Goal: Information Seeking & Learning: Compare options

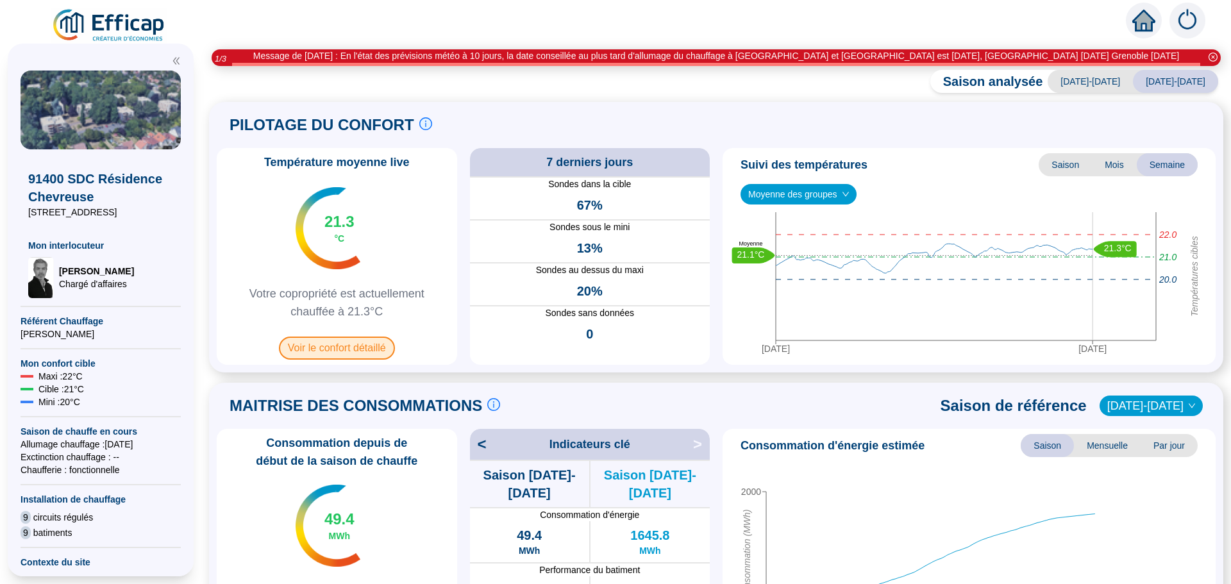
click at [347, 351] on span "Voir le confort détaillé" at bounding box center [337, 348] width 116 height 23
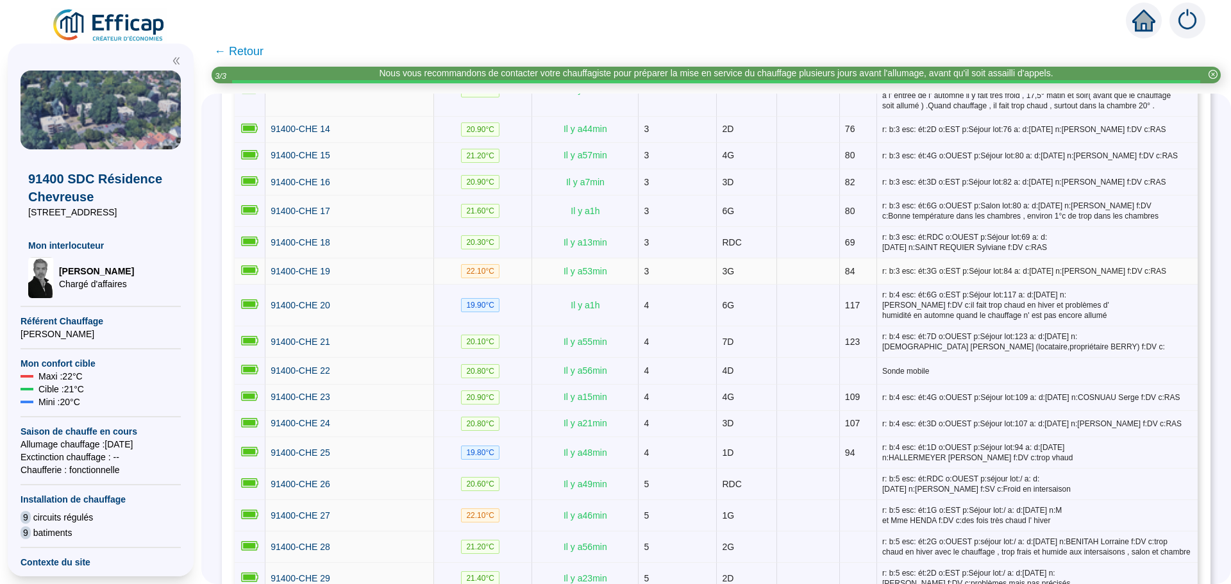
scroll to position [641, 0]
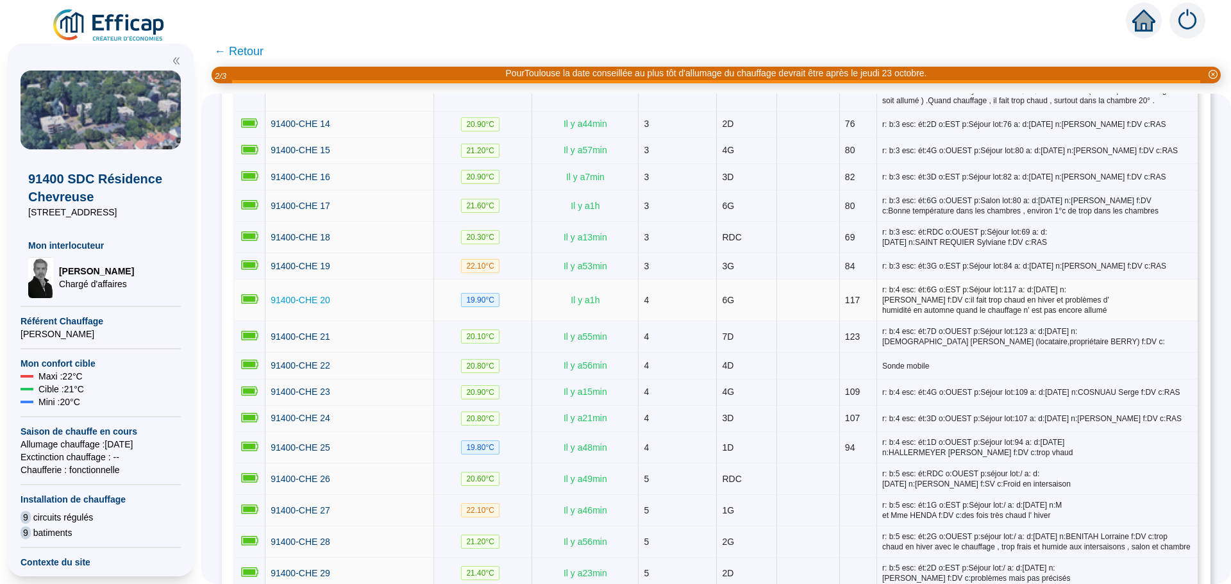
click at [328, 295] on span "91400-CHE 20" at bounding box center [301, 300] width 60 height 10
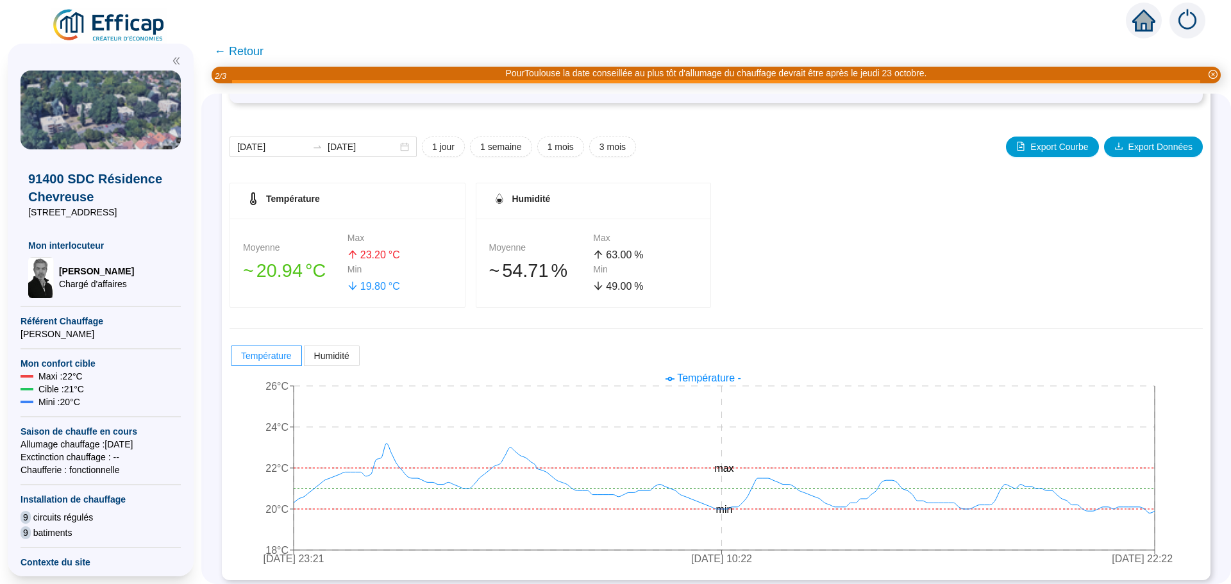
scroll to position [128, 0]
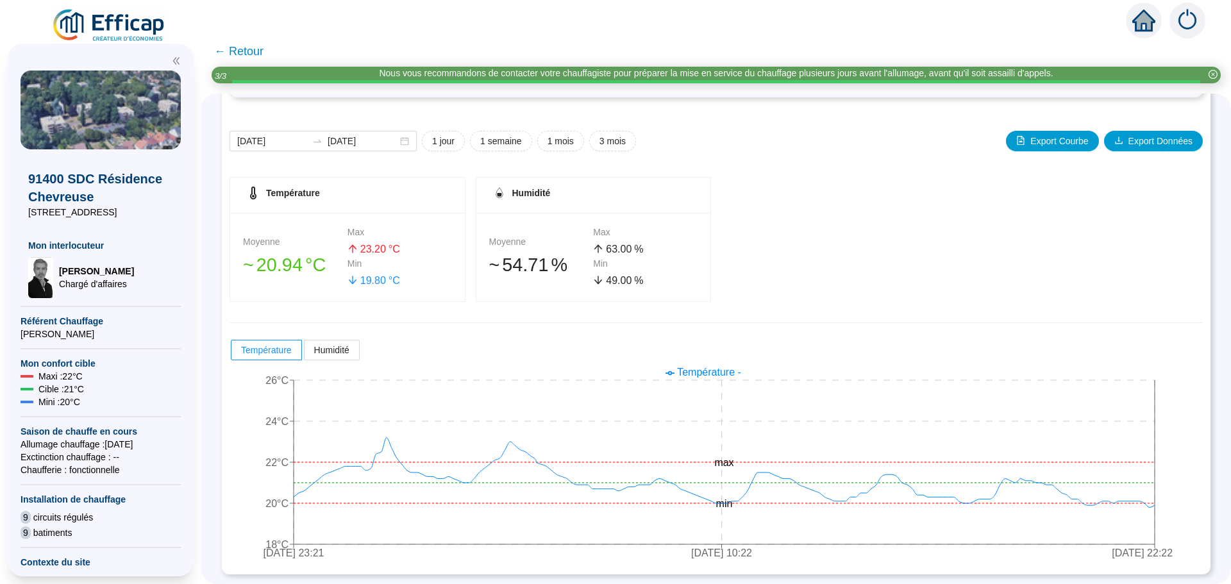
click at [271, 49] on span "← Retour" at bounding box center [715, 51] width 1029 height 31
click at [260, 58] on span "← Retour" at bounding box center [238, 51] width 49 height 18
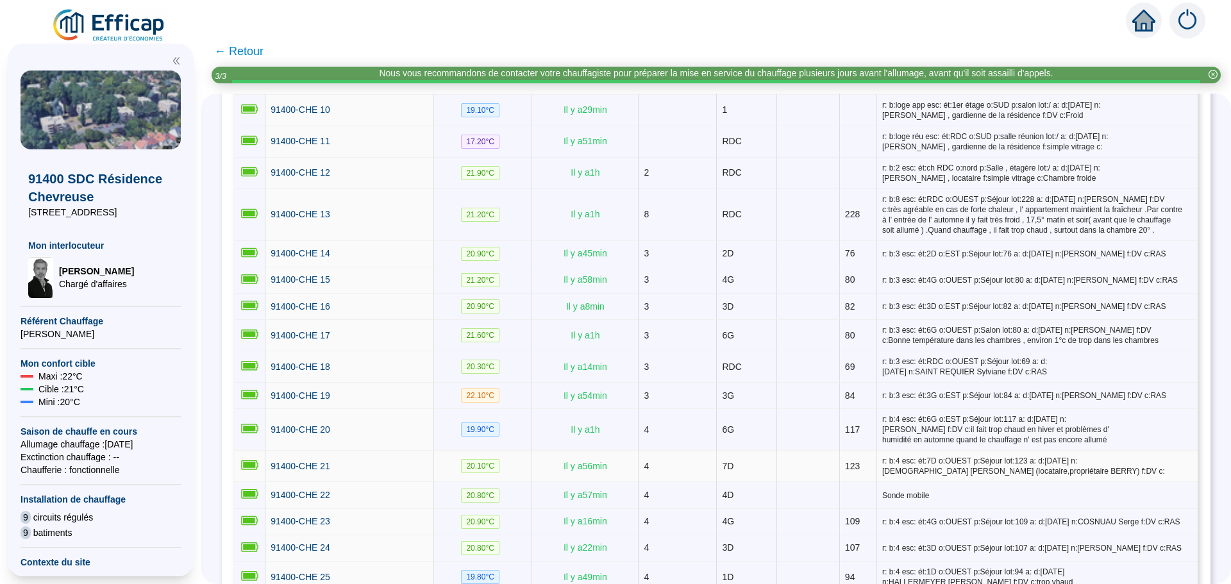
scroll to position [513, 0]
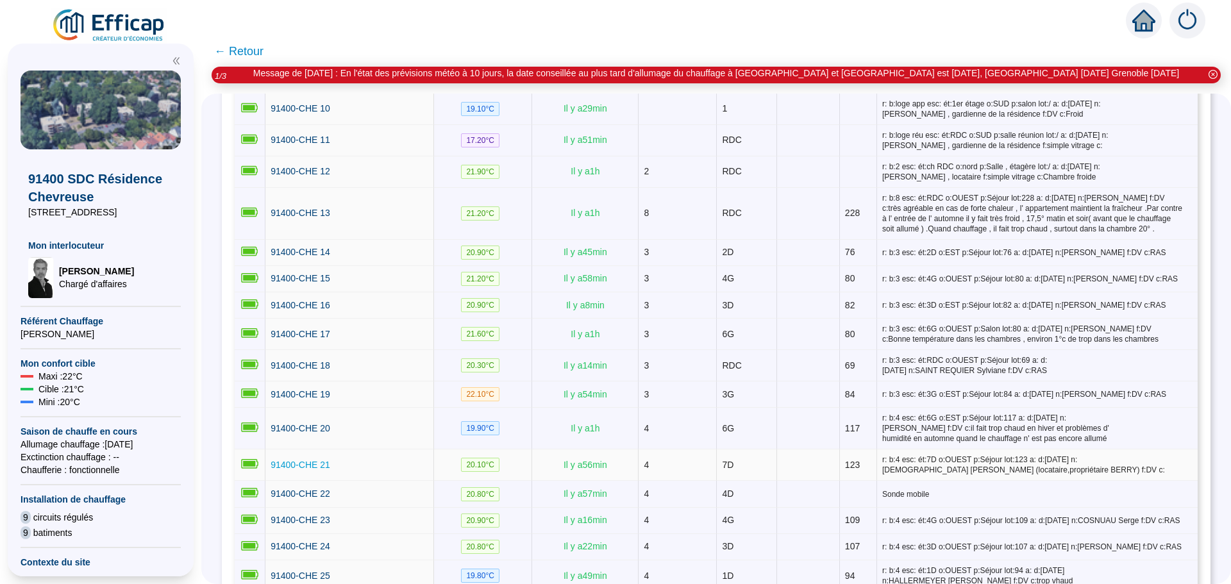
click at [294, 462] on span "91400-CHE 21" at bounding box center [301, 465] width 60 height 10
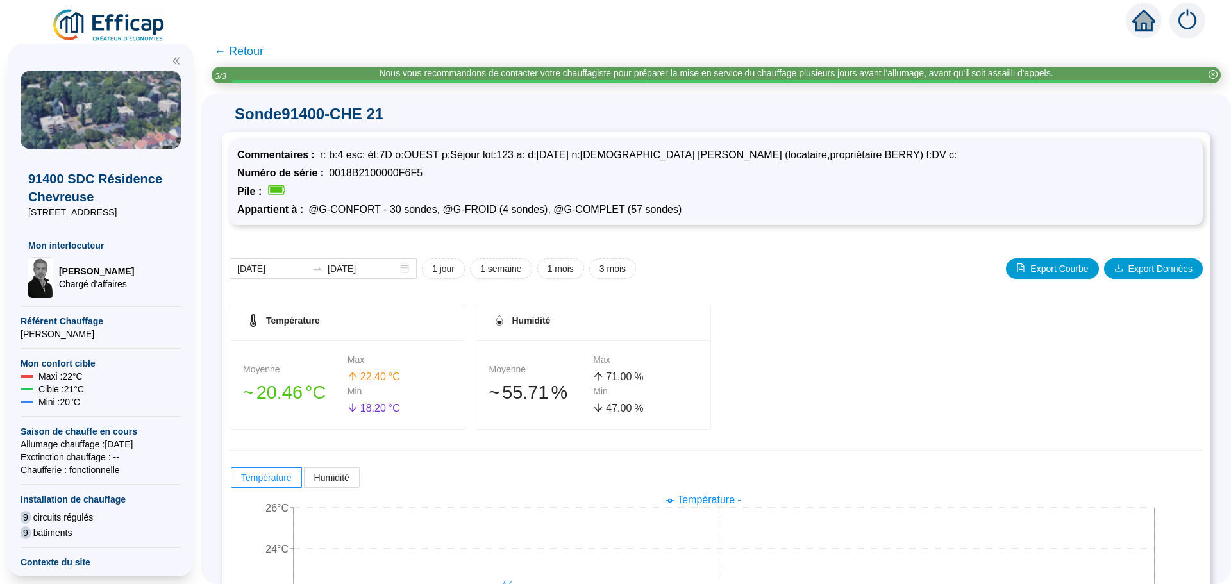
click at [256, 48] on span "← Retour" at bounding box center [238, 51] width 49 height 18
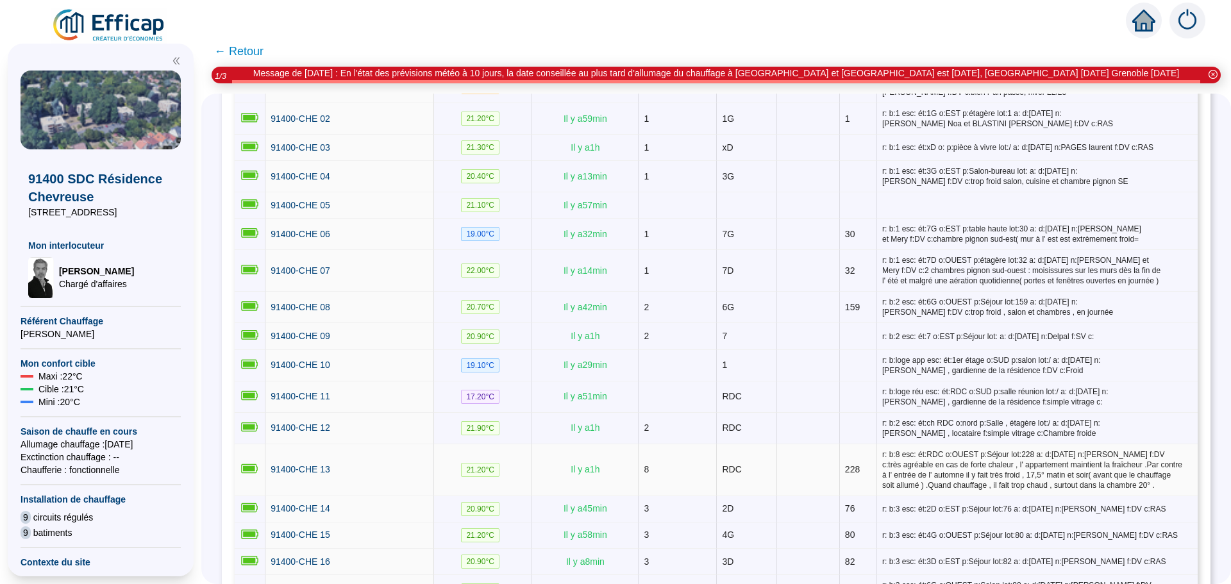
scroll to position [449, 0]
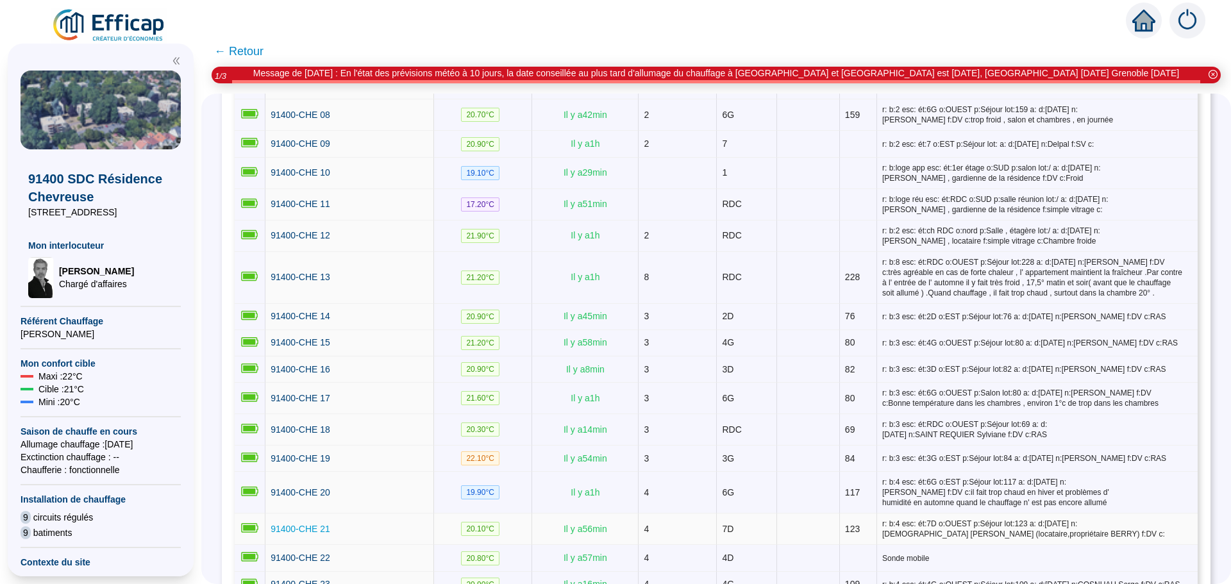
click at [321, 524] on span "91400-CHE 21" at bounding box center [301, 529] width 60 height 10
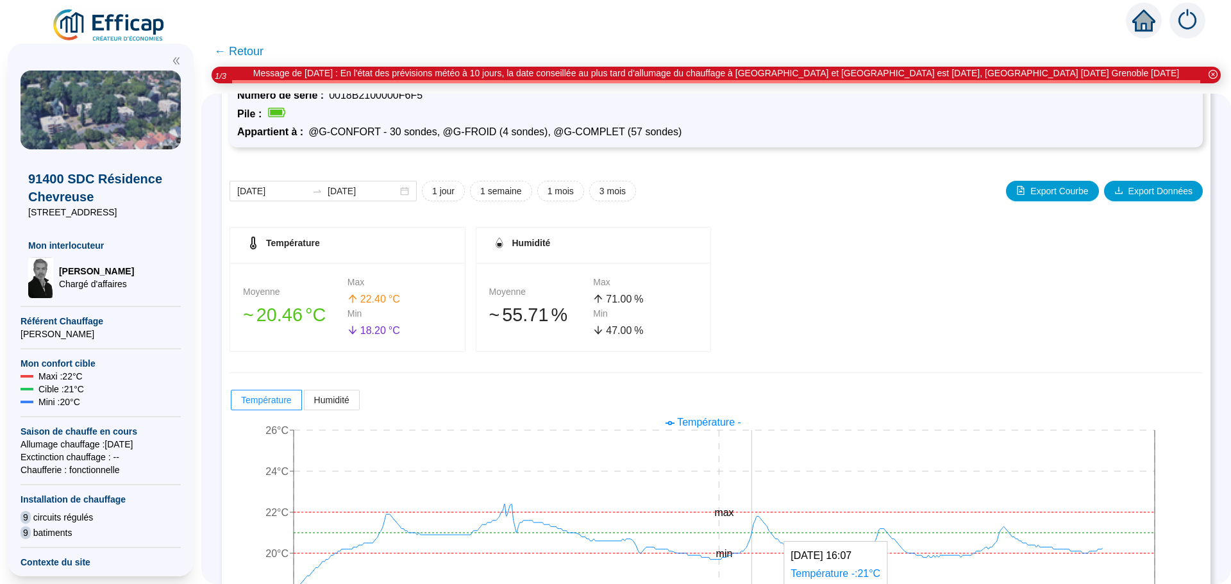
scroll to position [128, 0]
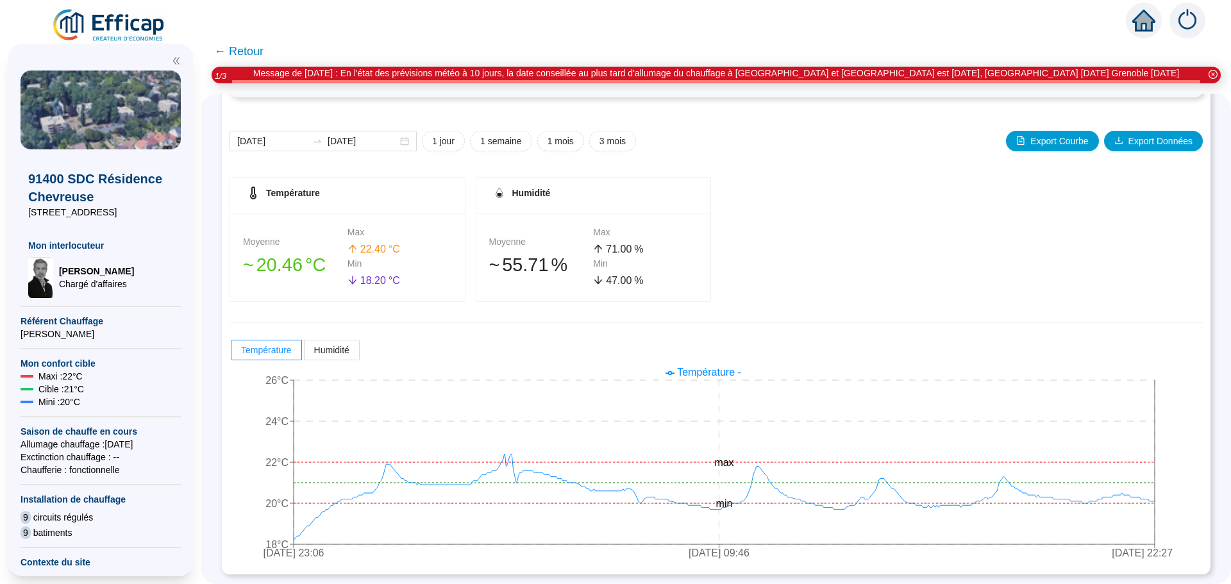
click at [242, 46] on span "← Retour" at bounding box center [238, 51] width 49 height 18
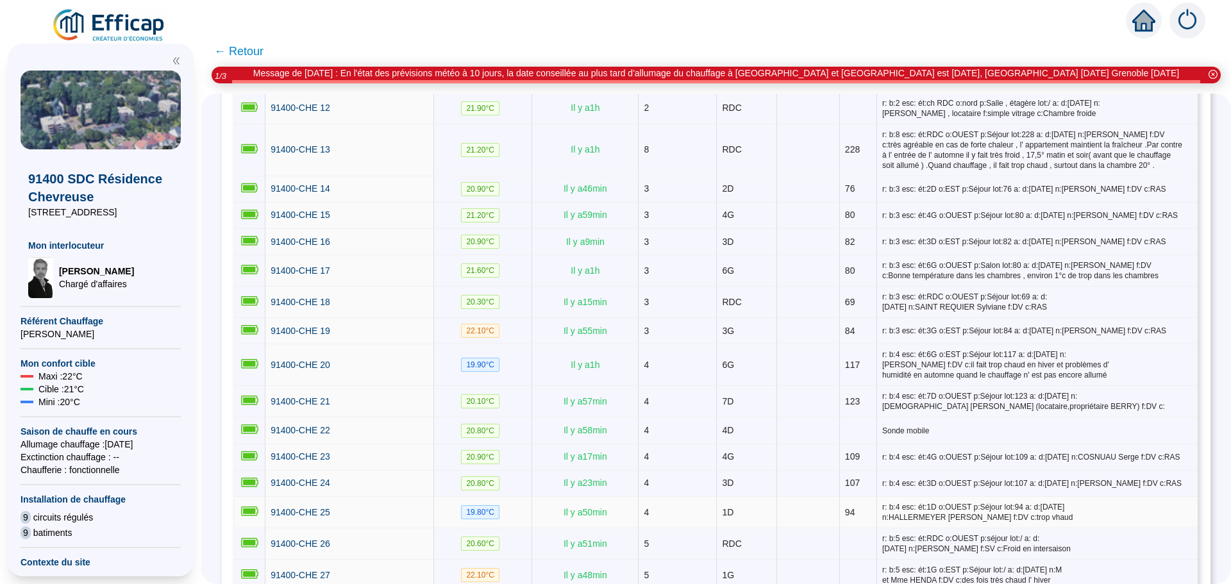
scroll to position [577, 0]
click at [330, 451] on span "91400-CHE 23" at bounding box center [301, 456] width 60 height 10
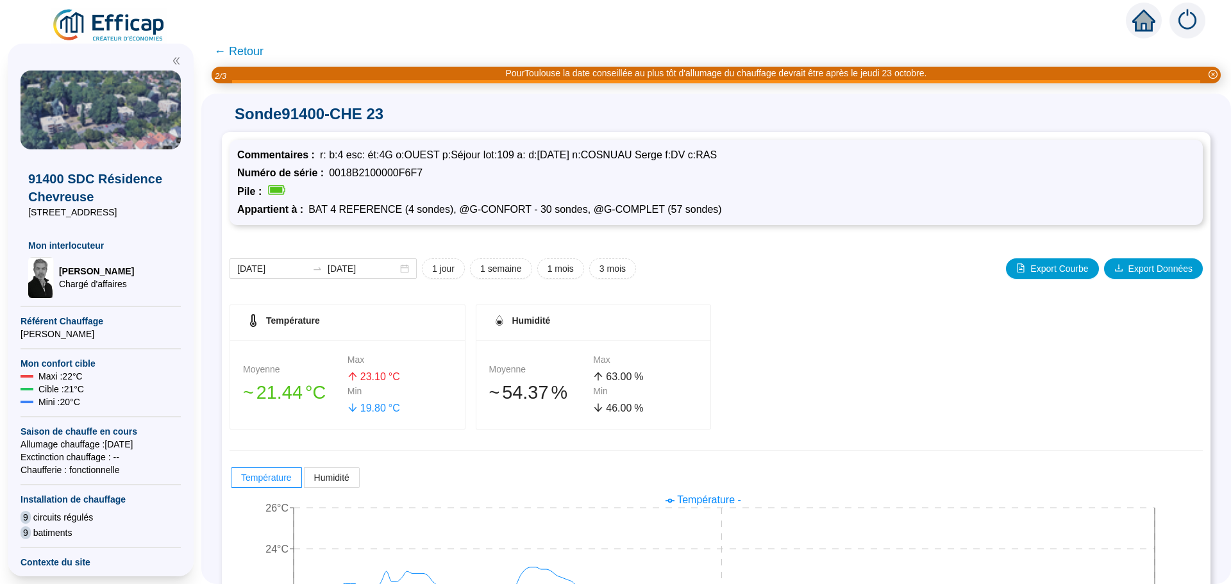
click at [251, 57] on span "← Retour" at bounding box center [238, 51] width 49 height 18
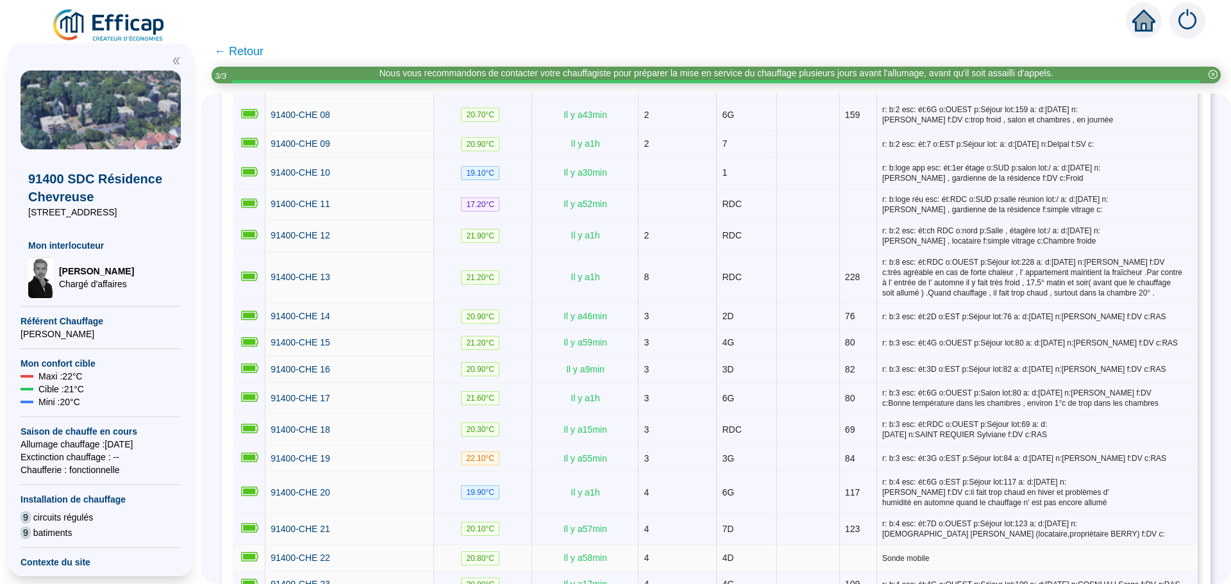
scroll to position [513, 0]
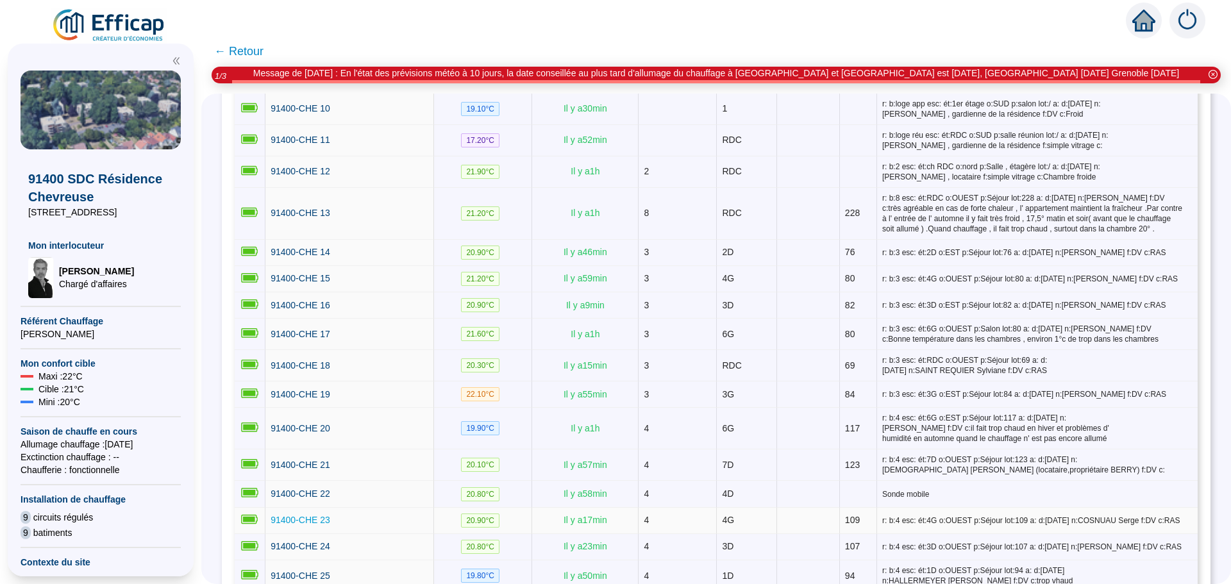
click at [287, 513] on link "91400-CHE 23" at bounding box center [301, 519] width 60 height 13
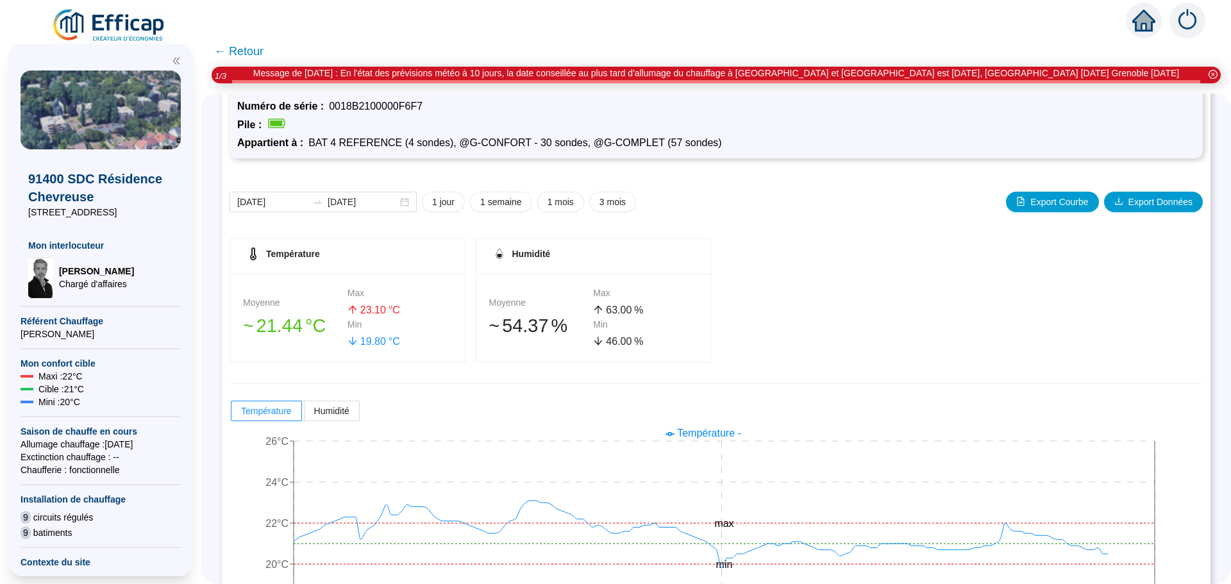
scroll to position [128, 0]
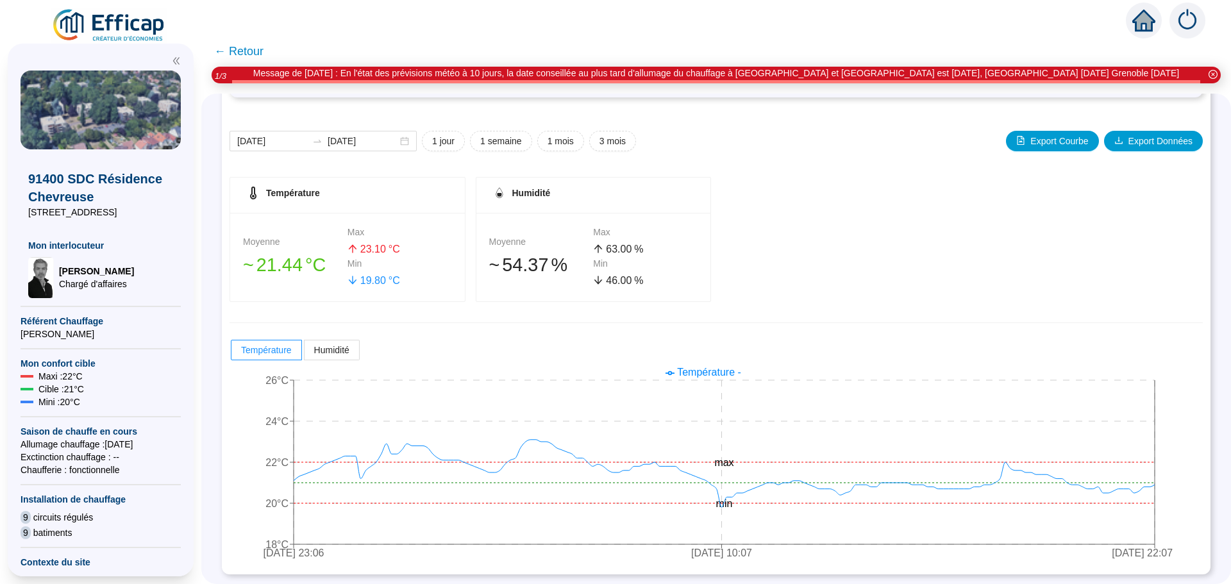
click at [260, 54] on span "← Retour" at bounding box center [238, 51] width 49 height 18
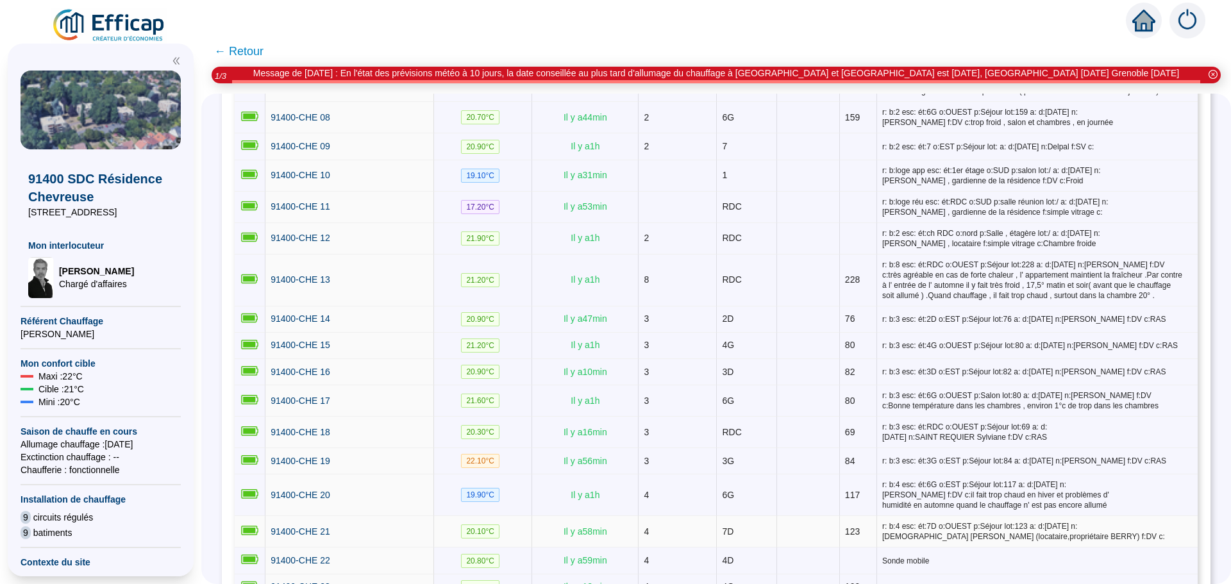
scroll to position [513, 0]
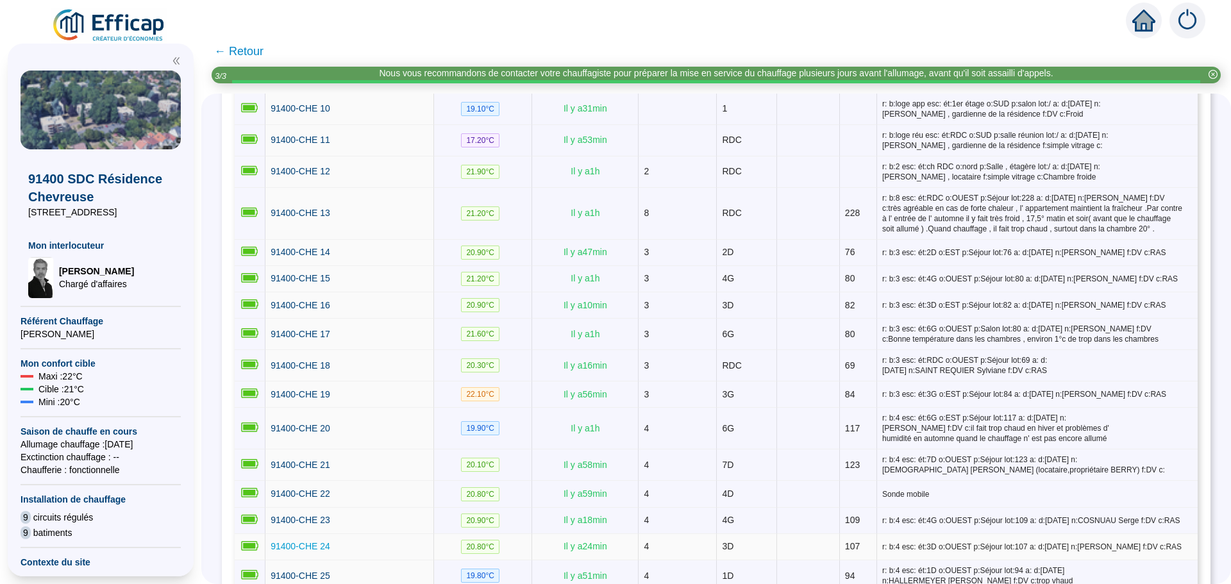
click at [321, 542] on span "91400-CHE 24" at bounding box center [301, 546] width 60 height 10
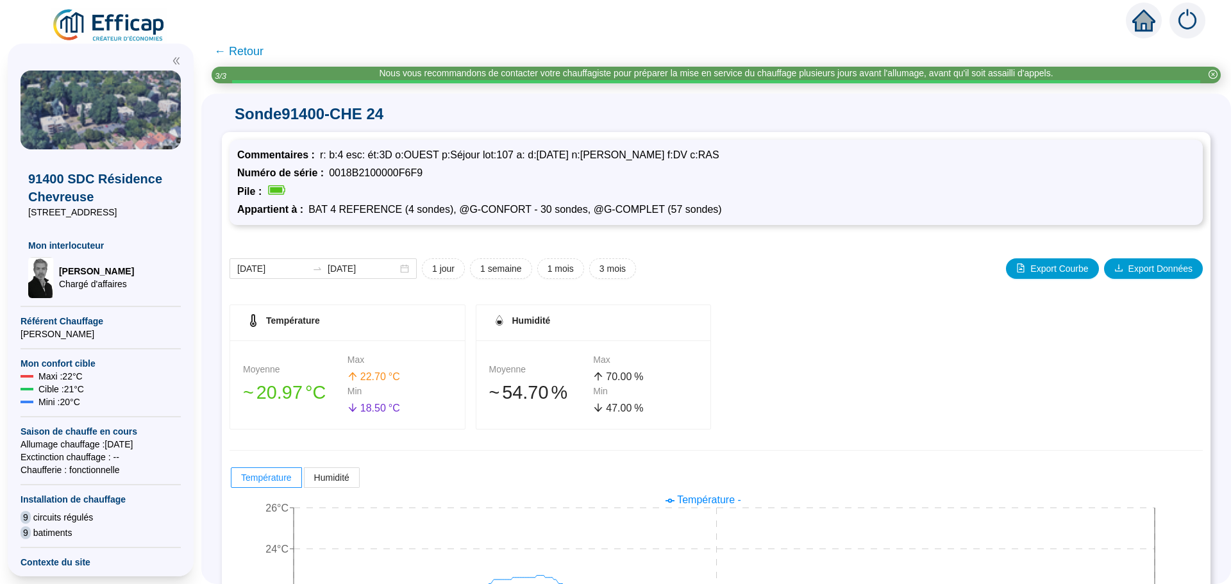
click at [246, 51] on span "← Retour" at bounding box center [238, 51] width 49 height 18
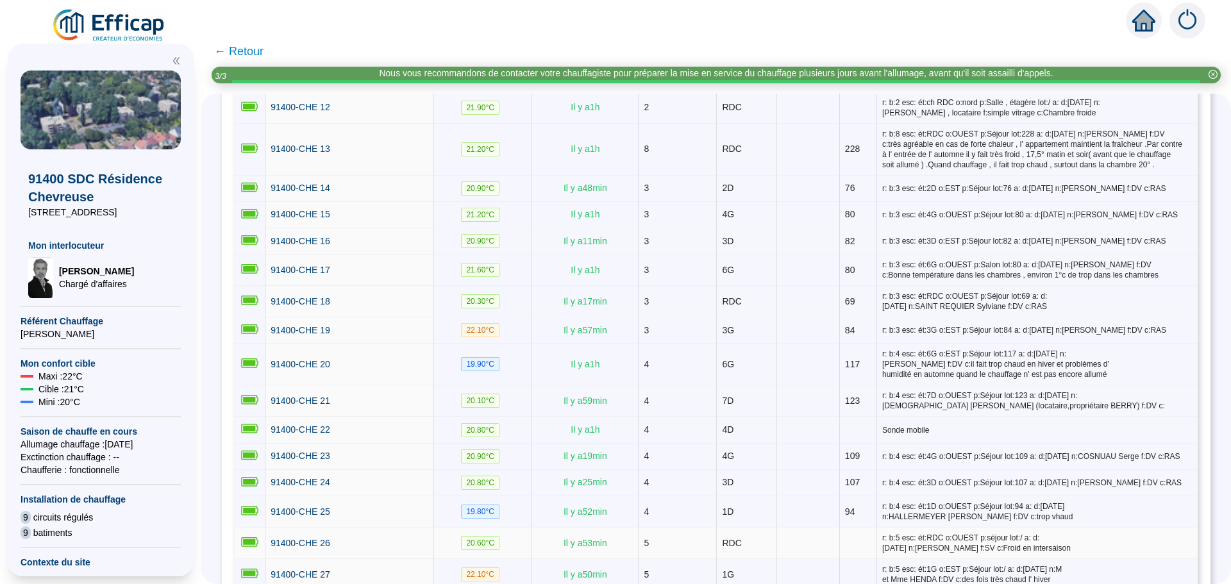
scroll to position [705, 0]
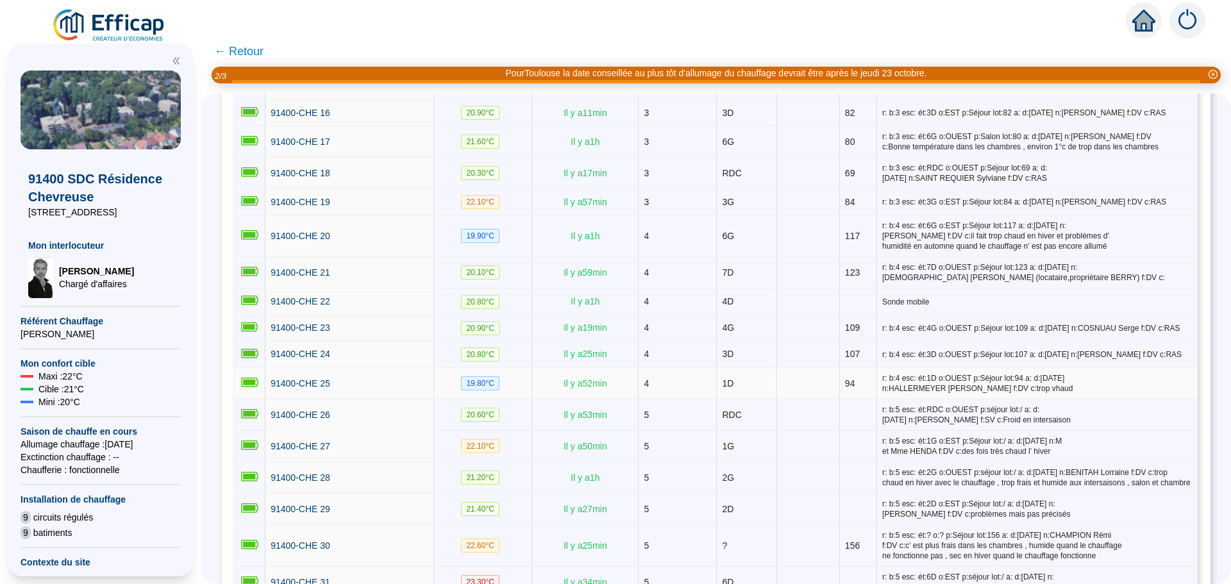
click at [279, 383] on td "91400-CHE 25" at bounding box center [349, 383] width 169 height 31
click at [283, 380] on span "91400-CHE 25" at bounding box center [301, 383] width 60 height 10
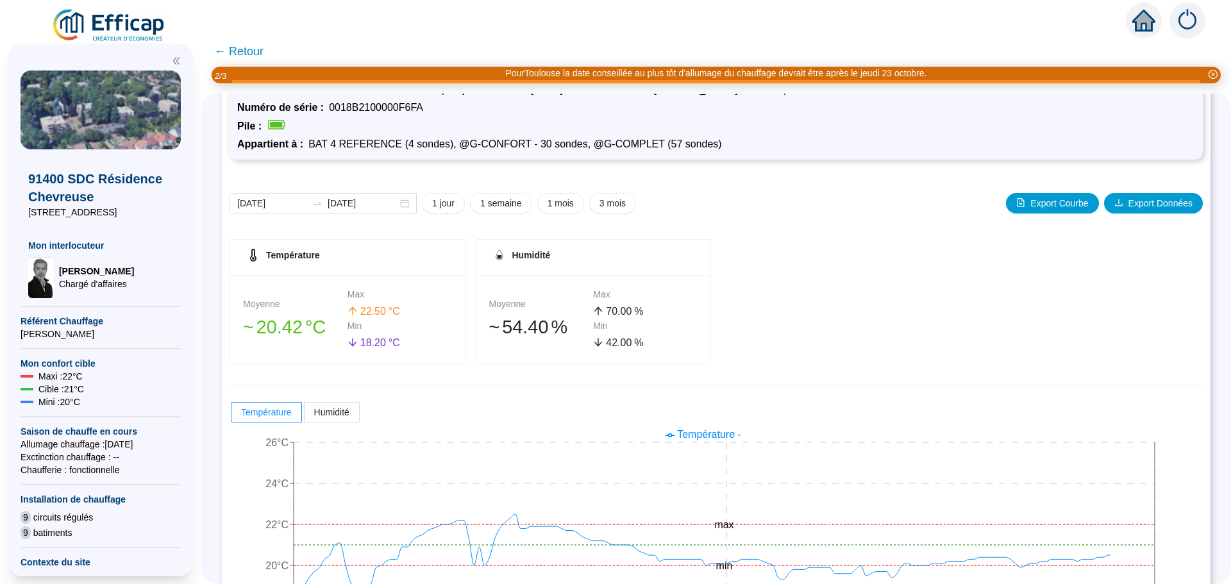
scroll to position [128, 0]
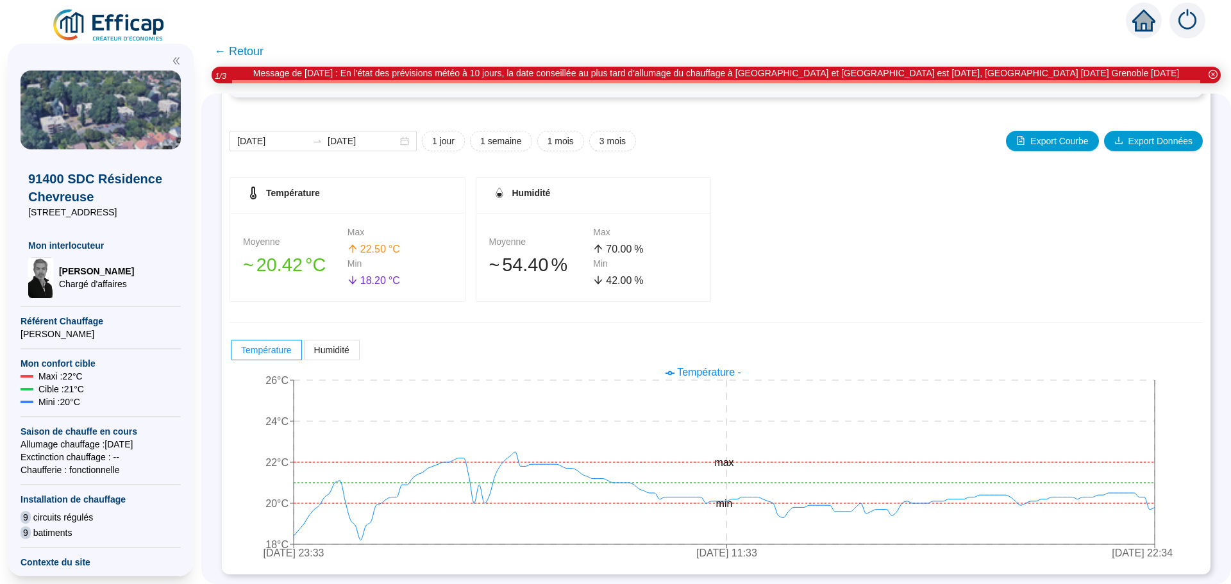
click at [237, 51] on span "← Retour" at bounding box center [238, 51] width 49 height 18
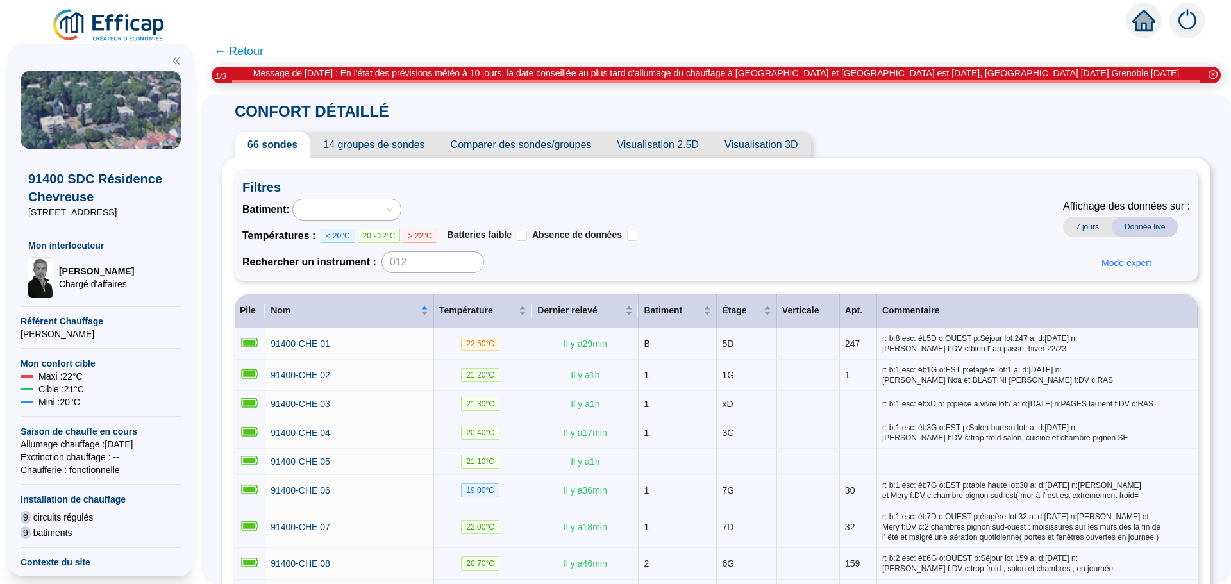
click at [528, 156] on span "Comparer des sondes/groupes" at bounding box center [521, 145] width 167 height 26
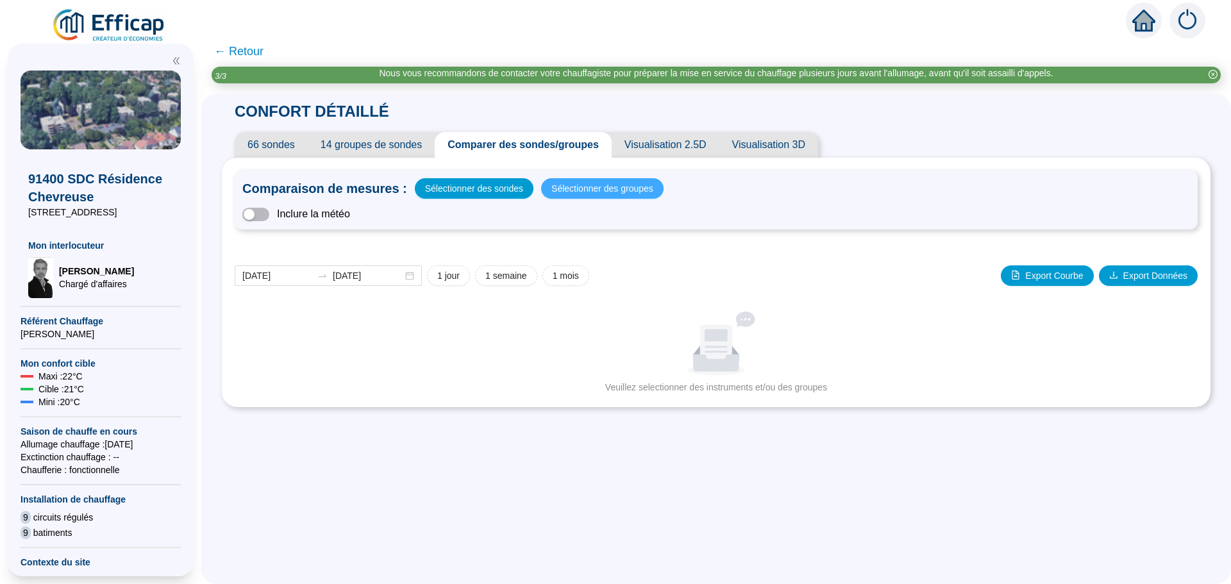
click at [581, 186] on span "Sélectionner des groupes" at bounding box center [602, 188] width 102 height 18
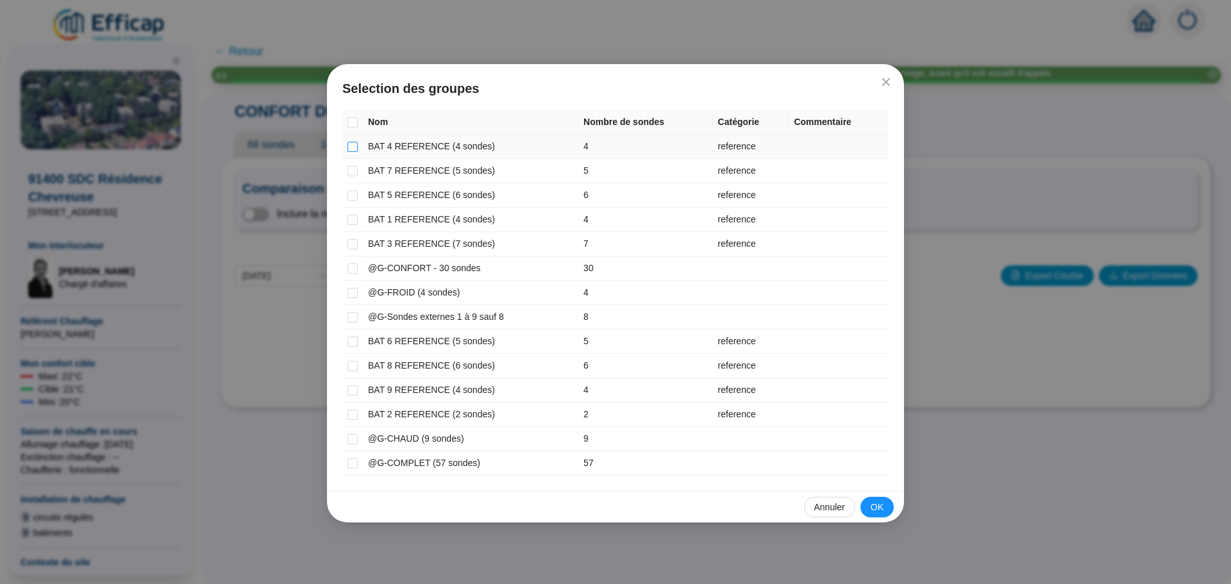
click at [354, 147] on input "checkbox" at bounding box center [352, 147] width 10 height 10
checkbox input "true"
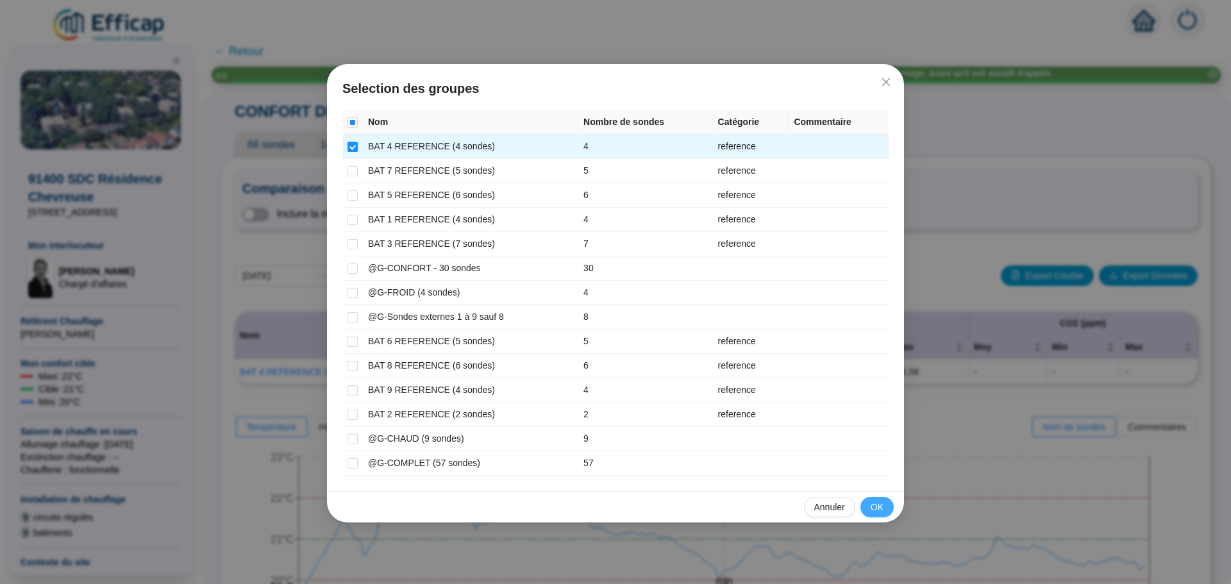
click at [876, 510] on span "OK" at bounding box center [877, 507] width 13 height 13
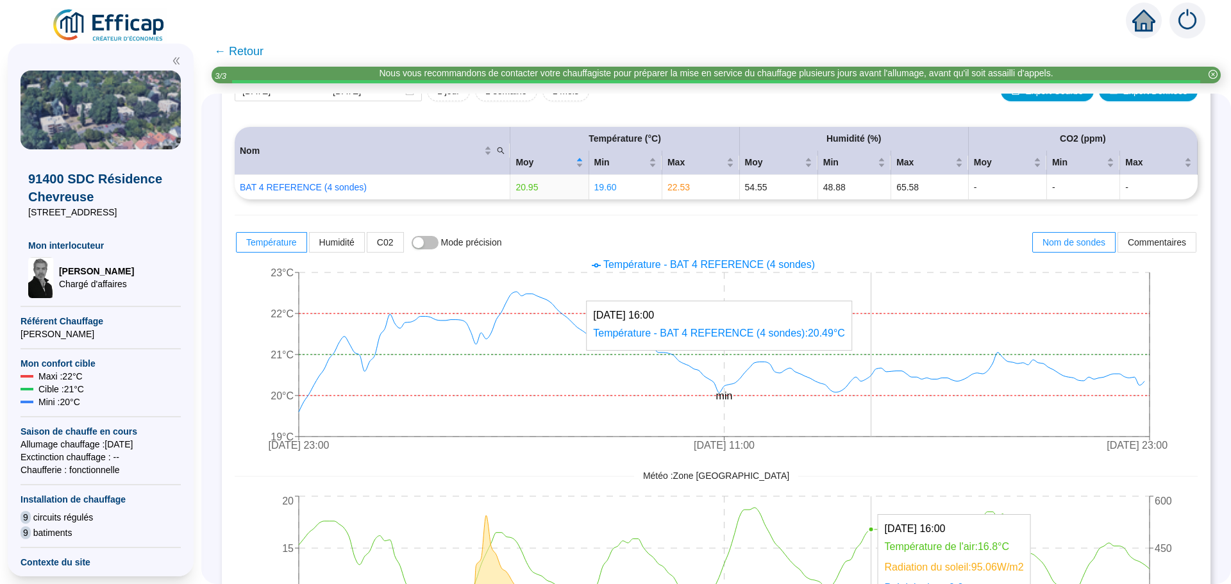
scroll to position [256, 0]
